Goal: Find specific page/section: Find specific page/section

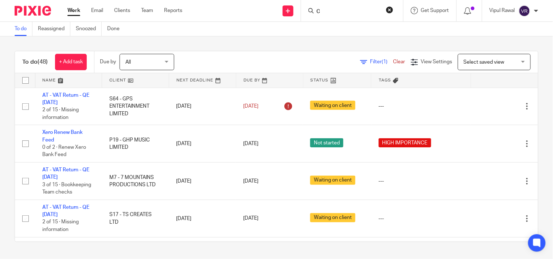
scroll to position [1190, 0]
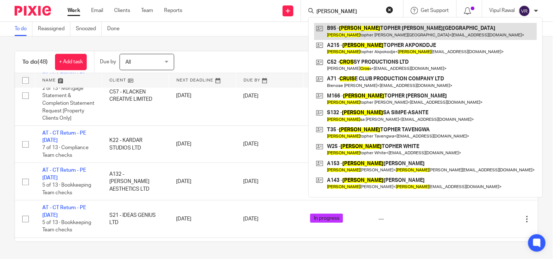
type input "Cris"
click at [347, 30] on link at bounding box center [425, 31] width 223 height 17
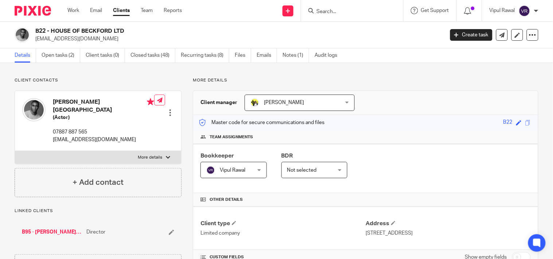
click at [120, 12] on link "Clients" at bounding box center [121, 10] width 17 height 7
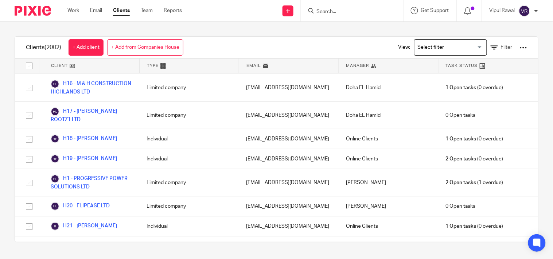
scroll to position [18330, 0]
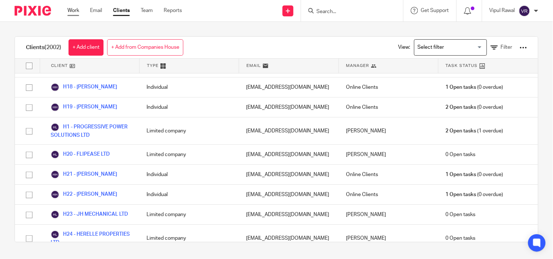
click at [74, 12] on link "Work" at bounding box center [73, 10] width 12 height 7
